Goal: Transaction & Acquisition: Purchase product/service

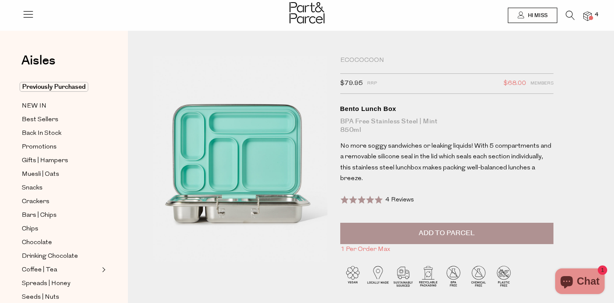
click at [586, 17] on img at bounding box center [587, 17] width 9 height 10
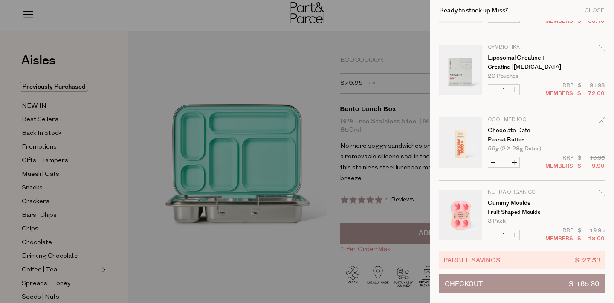
scroll to position [70, 0]
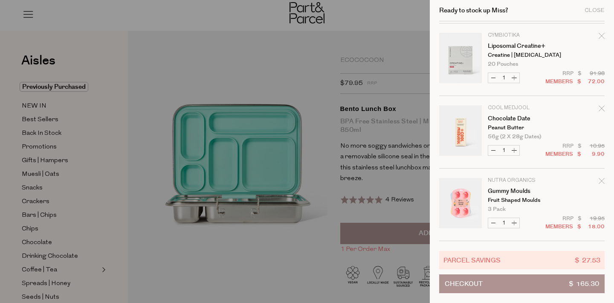
click at [139, 203] on div at bounding box center [307, 151] width 614 height 303
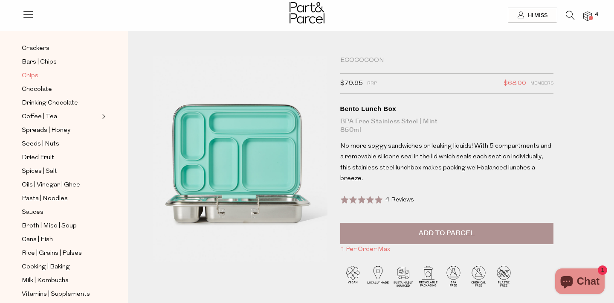
scroll to position [156, 0]
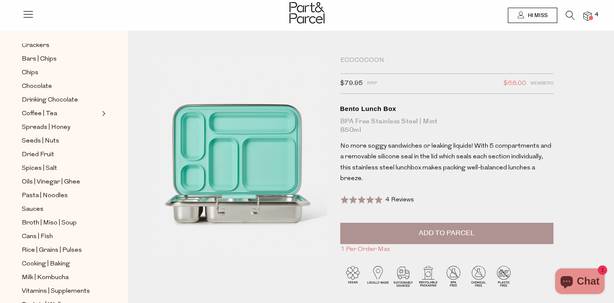
click at [61, 215] on ul "Previously Purchased NEW IN Best Sellers Back In Stock Promotions Gifts | Hampe…" at bounding box center [63, 165] width 91 height 479
click at [52, 223] on span "Broth | Miso | Soup" at bounding box center [49, 223] width 55 height 10
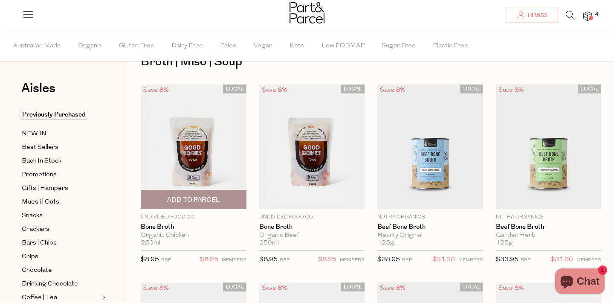
scroll to position [26, 0]
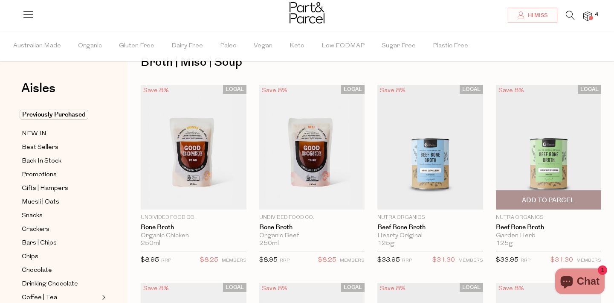
click at [546, 202] on span "Add To Parcel" at bounding box center [548, 200] width 53 height 9
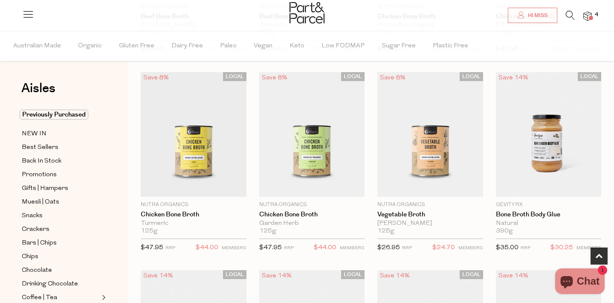
scroll to position [437, 0]
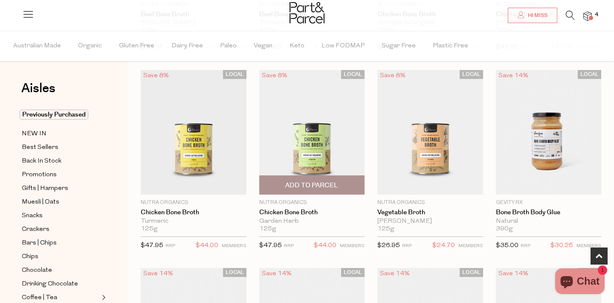
click at [298, 183] on span "Add To Parcel" at bounding box center [311, 185] width 53 height 9
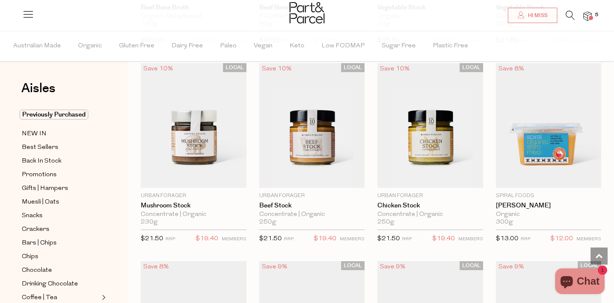
scroll to position [1237, 0]
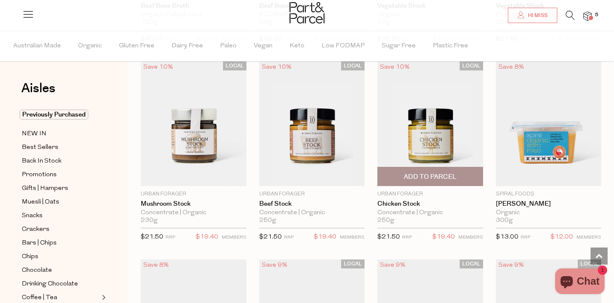
click at [431, 174] on span "Add To Parcel" at bounding box center [430, 176] width 53 height 9
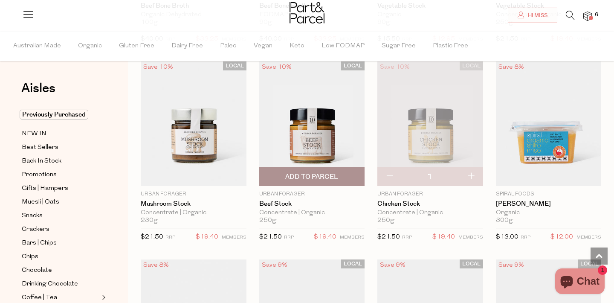
click at [311, 174] on span "Add To Parcel" at bounding box center [311, 176] width 53 height 9
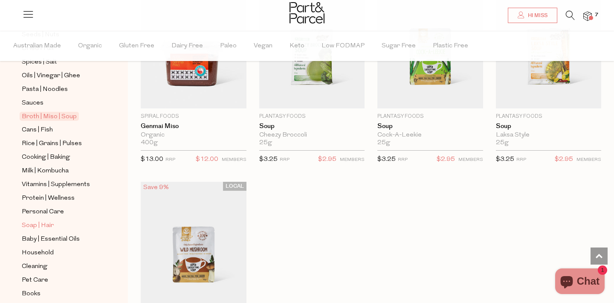
scroll to position [295, 0]
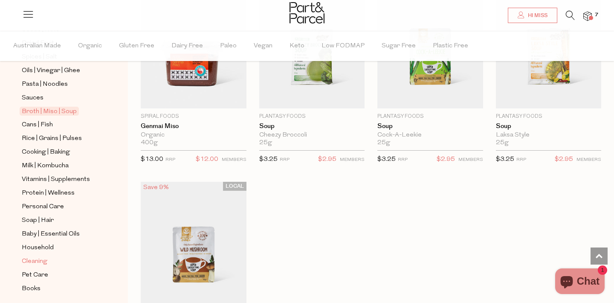
click at [38, 258] on span "Cleaning" at bounding box center [35, 261] width 26 height 10
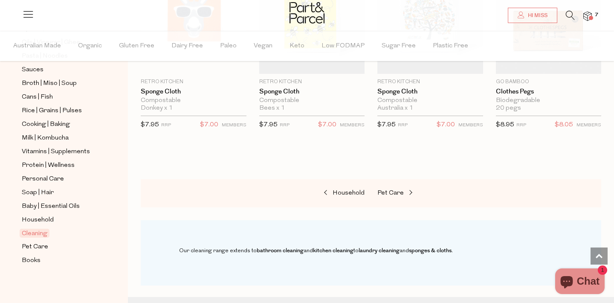
scroll to position [565, 0]
click at [48, 218] on span "Household" at bounding box center [38, 220] width 32 height 10
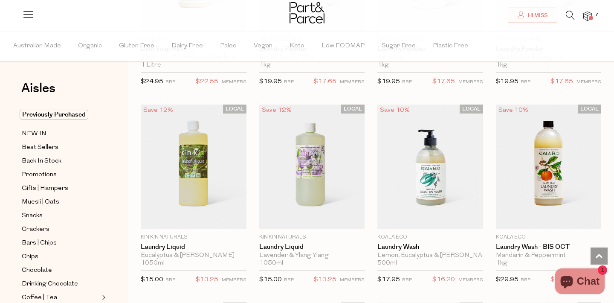
scroll to position [1994, 0]
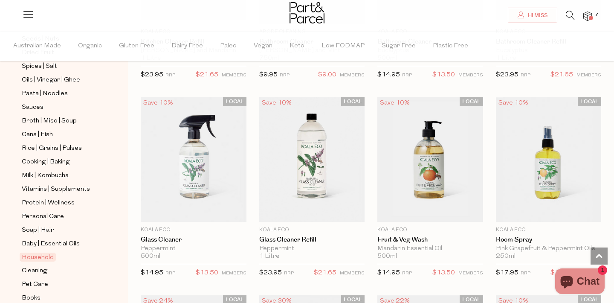
scroll to position [323, 0]
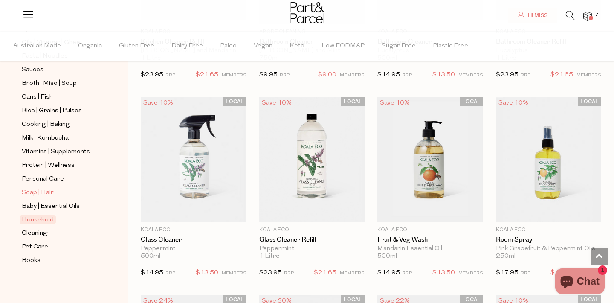
click at [48, 191] on span "Soap | Hair" at bounding box center [38, 193] width 32 height 10
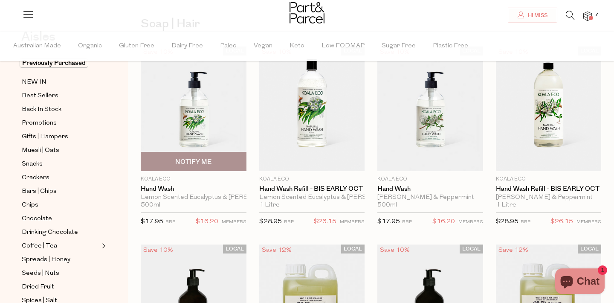
scroll to position [67, 0]
